Goal: Information Seeking & Learning: Learn about a topic

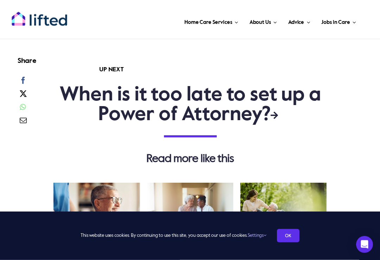
scroll to position [1678, 0]
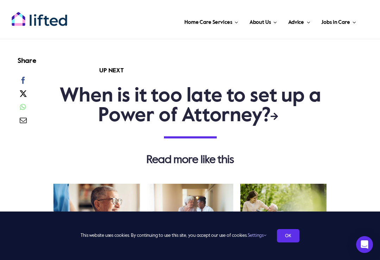
click at [210, 113] on link "When is it too late to set up a Power of Attorney?" at bounding box center [190, 106] width 262 height 39
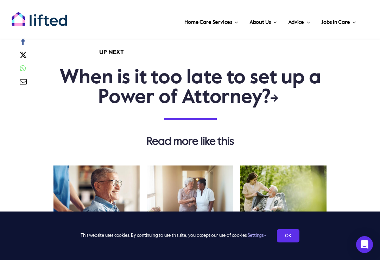
scroll to position [1717, 0]
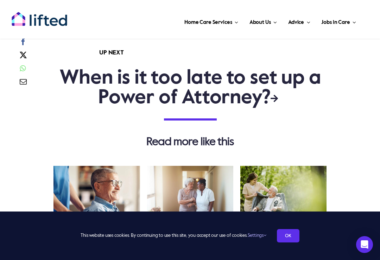
click at [197, 102] on link "When is it too late to set up a Power of Attorney?" at bounding box center [190, 88] width 262 height 39
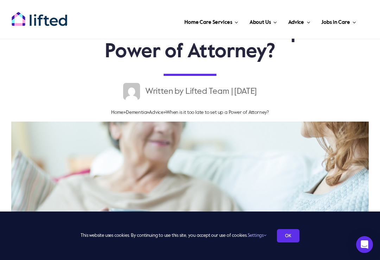
scroll to position [40, 0]
click at [225, 87] on span "Domiciliary Care" at bounding box center [212, 92] width 40 height 11
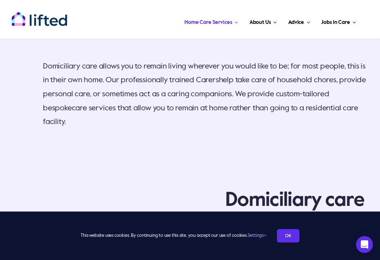
scroll to position [606, 0]
